Goal: Task Accomplishment & Management: Manage account settings

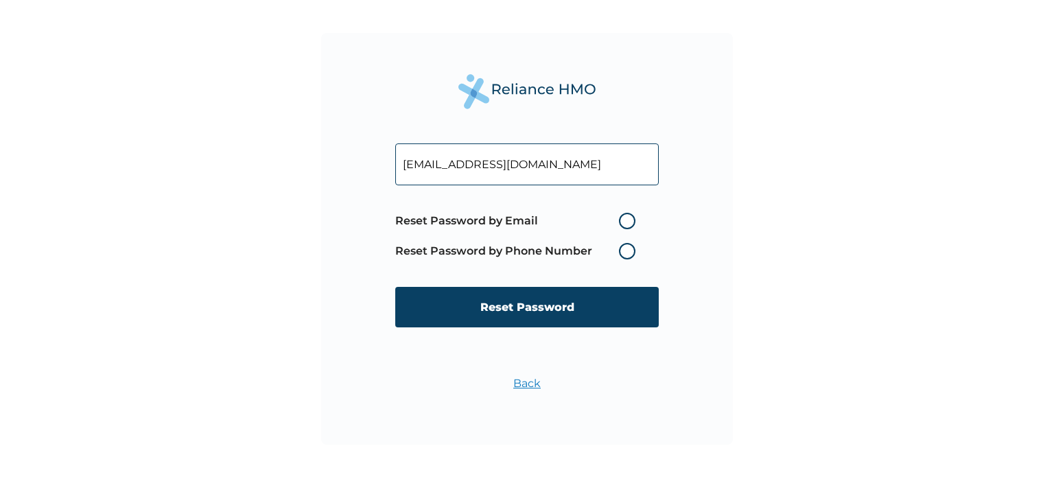
click at [624, 223] on label "Reset Password by Email" at bounding box center [518, 221] width 247 height 16
click at [622, 223] on input "Reset Password by Email" at bounding box center [611, 221] width 22 height 22
radio input "true"
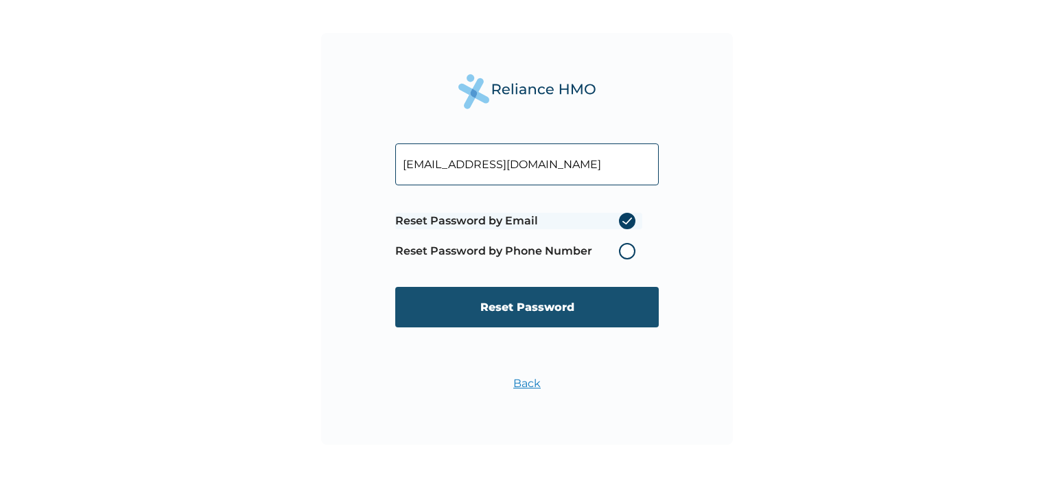
click at [500, 304] on input "Reset Password" at bounding box center [526, 307] width 263 height 40
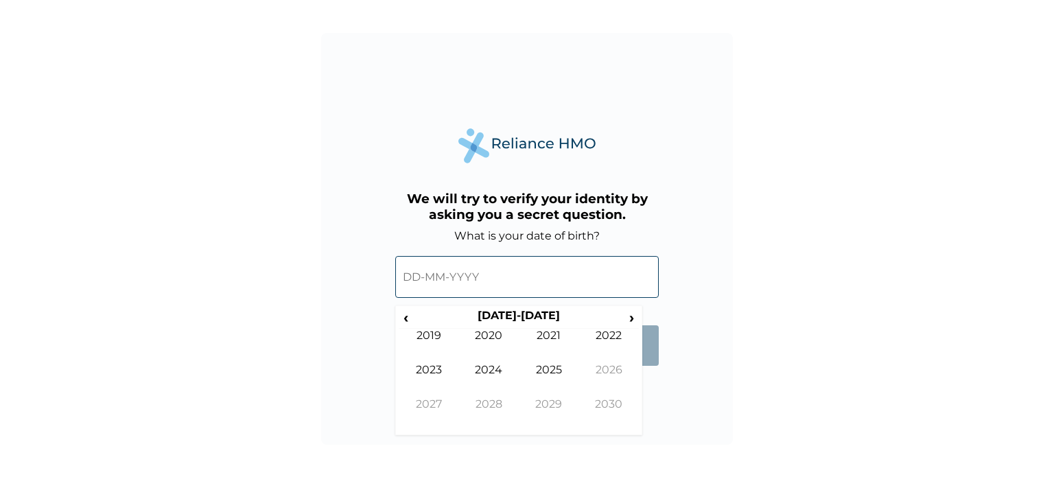
click at [480, 279] on input "text" at bounding box center [526, 277] width 263 height 42
